Goal: Information Seeking & Learning: Learn about a topic

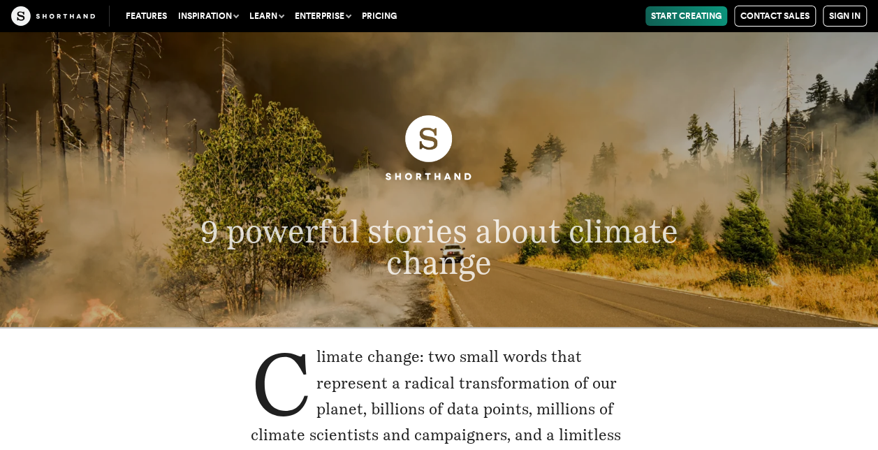
drag, startPoint x: 0, startPoint y: 0, endPoint x: 645, endPoint y: 323, distance: 721.1
click at [645, 323] on header "9 powerful stories about climate change" at bounding box center [439, 179] width 878 height 295
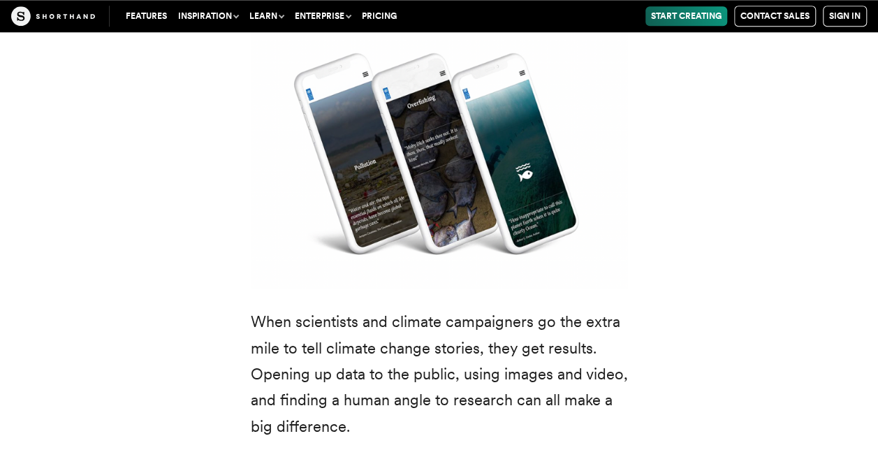
scroll to position [3423, 0]
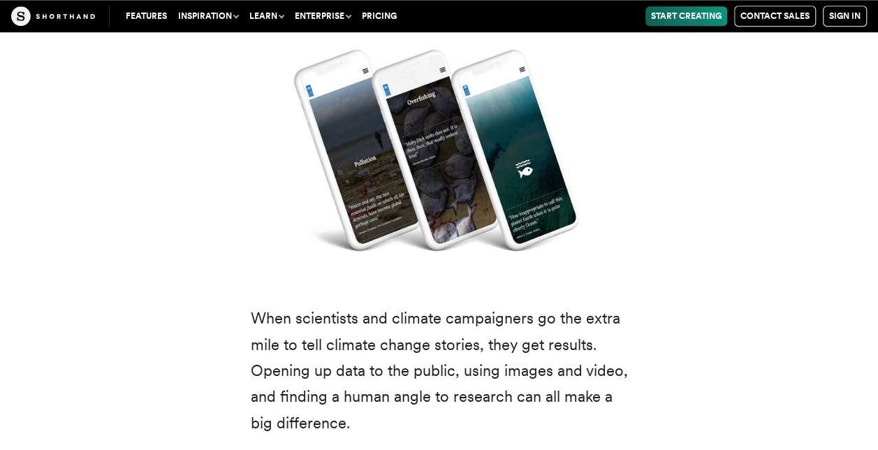
click at [462, 200] on img at bounding box center [439, 148] width 377 height 273
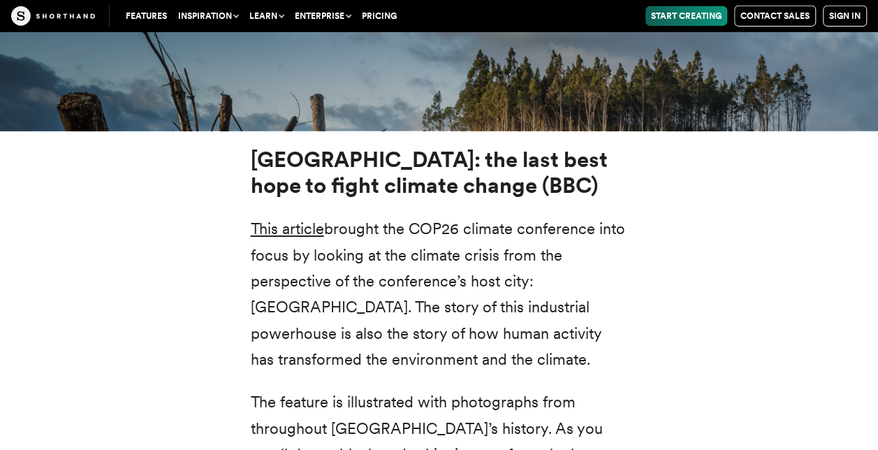
scroll to position [4921, 0]
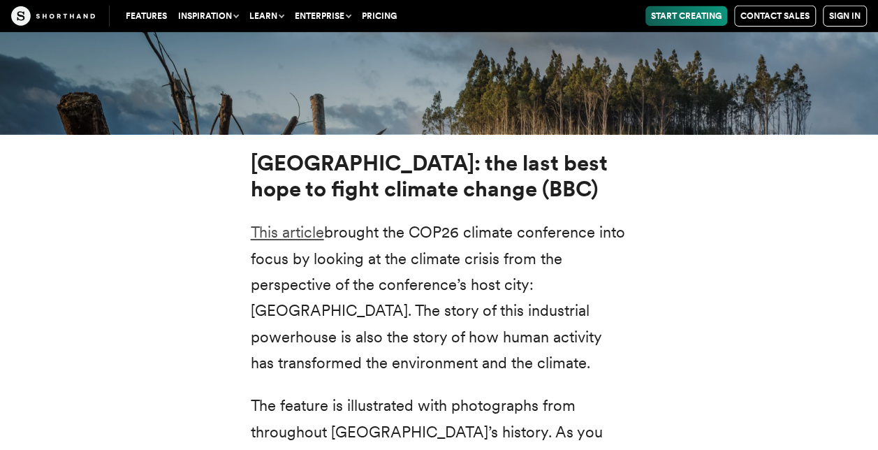
click at [293, 223] on link "This article" at bounding box center [287, 232] width 73 height 18
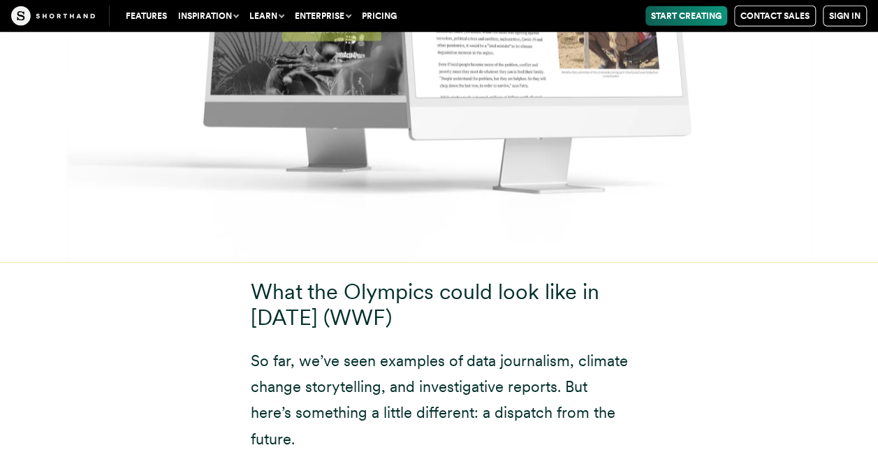
scroll to position [14982, 0]
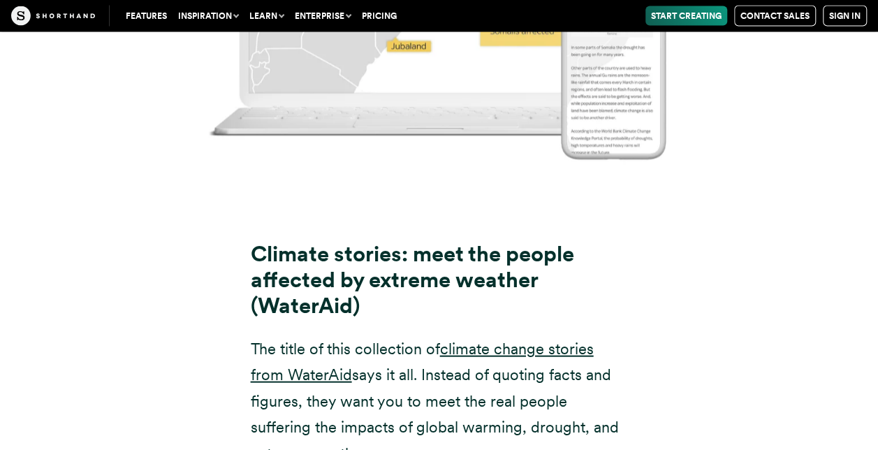
scroll to position [9251, 0]
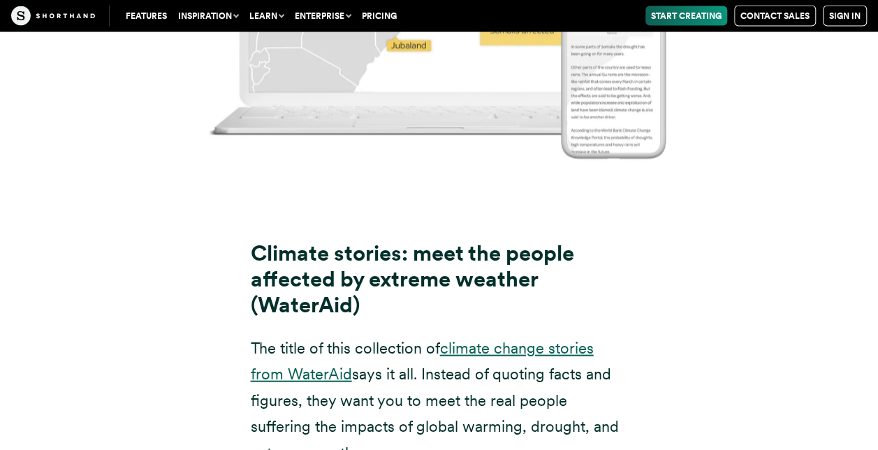
click at [312, 339] on link "climate change stories from WaterAid" at bounding box center [422, 361] width 343 height 44
